Goal: Find specific page/section: Find specific page/section

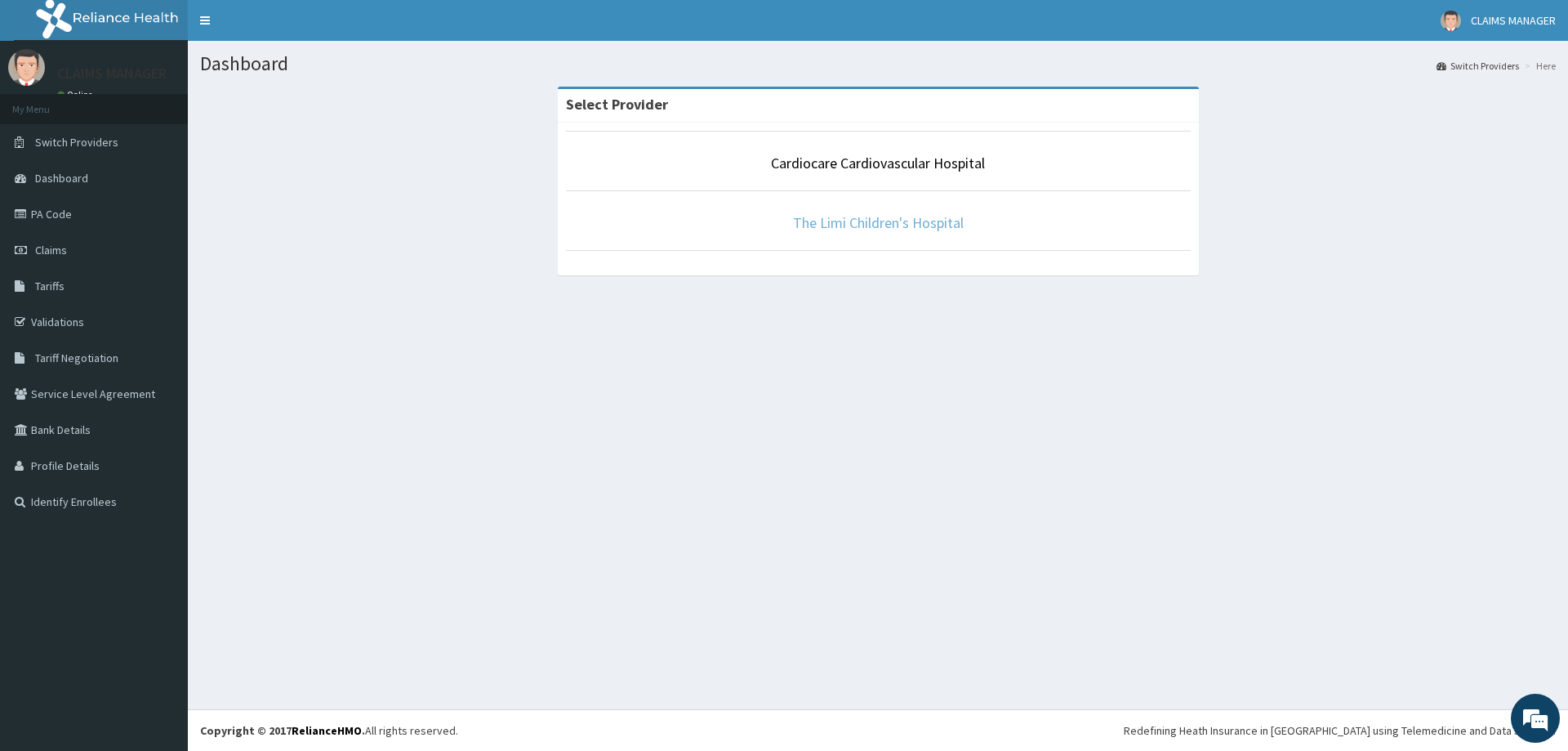
click at [918, 223] on link "The Limi Children's Hospital" at bounding box center [878, 223] width 171 height 19
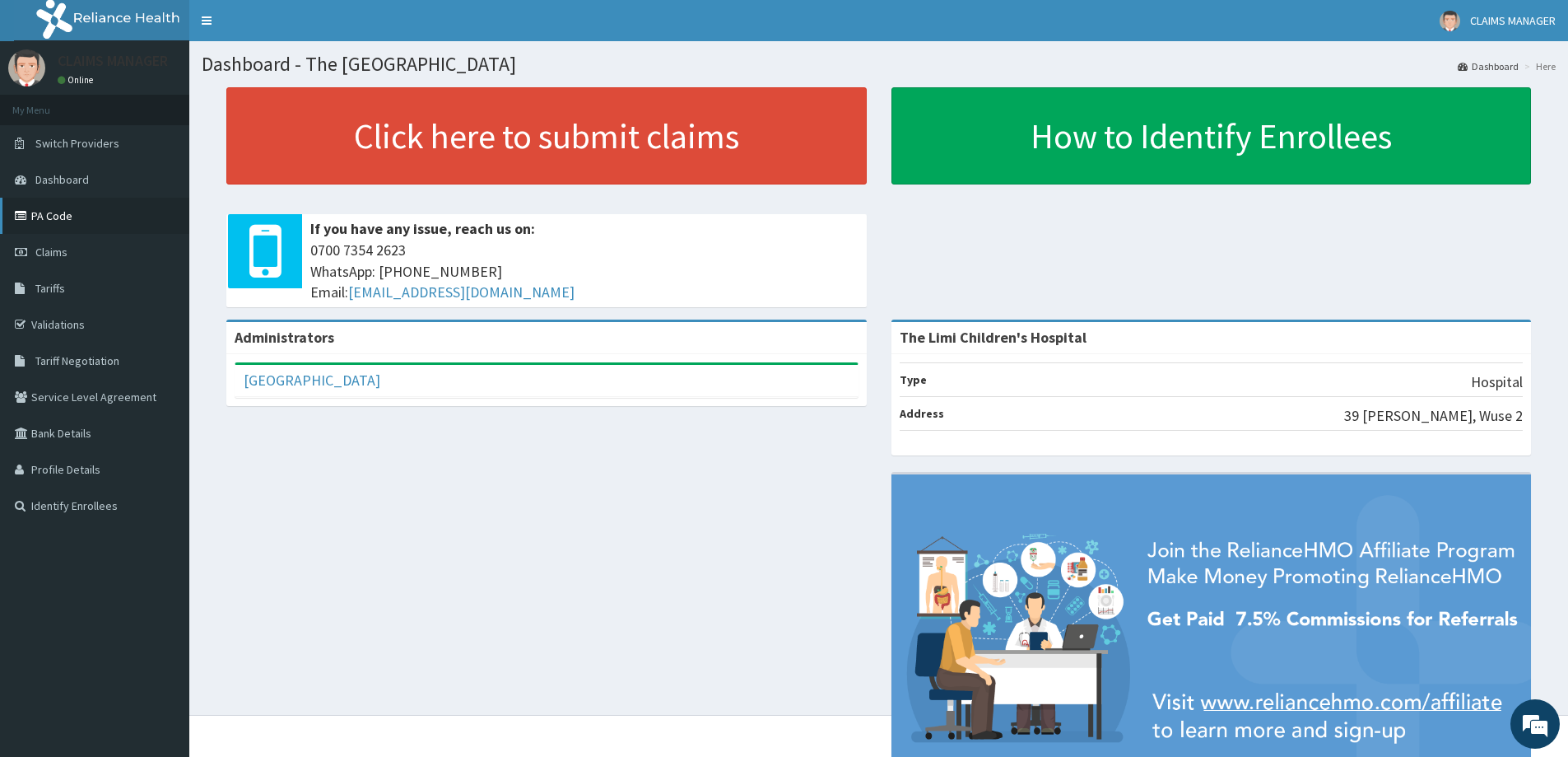
click at [92, 210] on link "PA Code" at bounding box center [94, 216] width 189 height 37
